Goal: Transaction & Acquisition: Purchase product/service

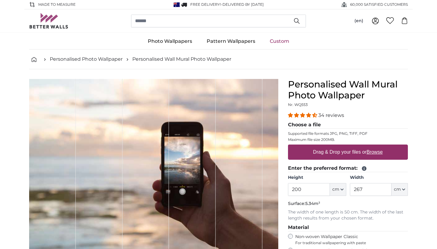
click at [376, 151] on u "Browse" at bounding box center [375, 151] width 16 height 5
click at [376, 146] on input "Drag & Drop your files or Browse" at bounding box center [348, 146] width 120 height 2
type input "**********"
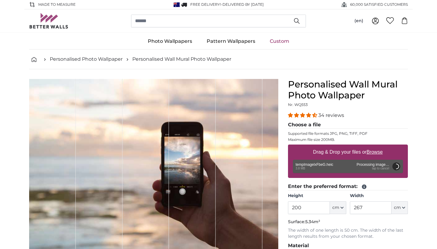
click at [431, 47] on div "Photo Wallpapers Nature Forest Waterfall Beach Mountains Sea Stones Landscape T…" at bounding box center [218, 41] width 437 height 16
type input "266"
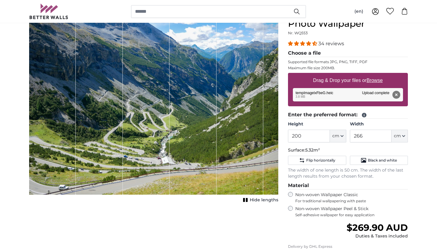
scroll to position [74, 0]
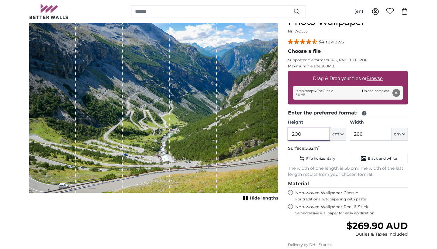
click at [296, 132] on input "200" at bounding box center [309, 134] width 42 height 13
click at [298, 132] on input "200" at bounding box center [309, 134] width 42 height 13
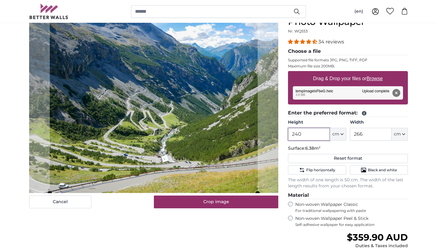
type input "240"
click at [358, 132] on input "266" at bounding box center [371, 134] width 42 height 13
type input "66"
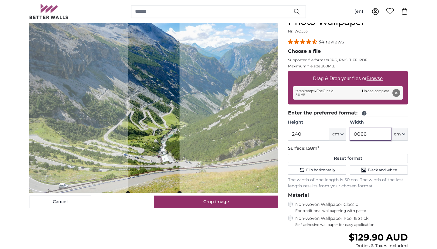
drag, startPoint x: 368, startPoint y: 134, endPoint x: 337, endPoint y: 132, distance: 30.1
click at [337, 132] on div "Height 240 ft cm Centimeter (cm) Inches (inch) Feet (ft. in.) Width 0066 ft cm …" at bounding box center [348, 129] width 120 height 21
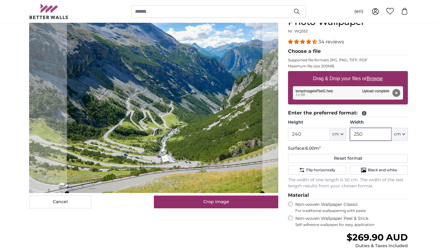
click at [233, 158] on cropper-handle at bounding box center [165, 99] width 196 height 188
click at [215, 168] on cropper-handle at bounding box center [166, 100] width 196 height 188
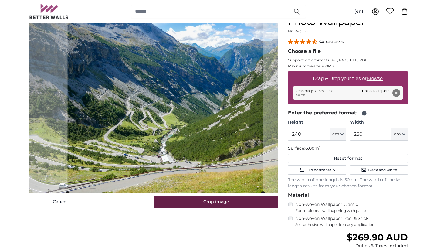
click at [234, 204] on button "Crop image" at bounding box center [216, 202] width 125 height 13
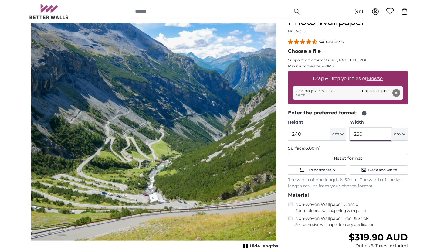
click at [357, 132] on input "250" at bounding box center [371, 134] width 42 height 13
click at [359, 132] on input "250" at bounding box center [371, 134] width 42 height 13
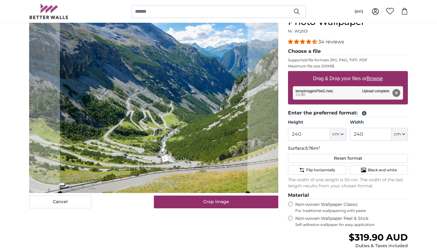
click at [359, 134] on input "240" at bounding box center [371, 134] width 42 height 13
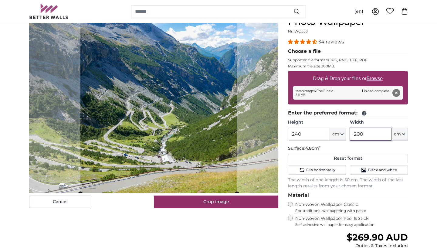
click at [204, 175] on cropper-handle at bounding box center [159, 100] width 156 height 188
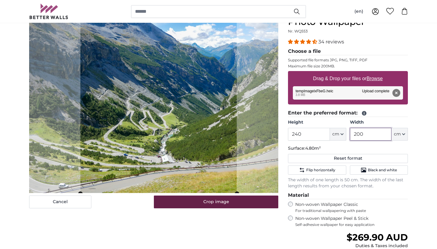
type input "200"
click at [207, 199] on button "Crop image" at bounding box center [216, 202] width 125 height 13
